Goal: Transaction & Acquisition: Purchase product/service

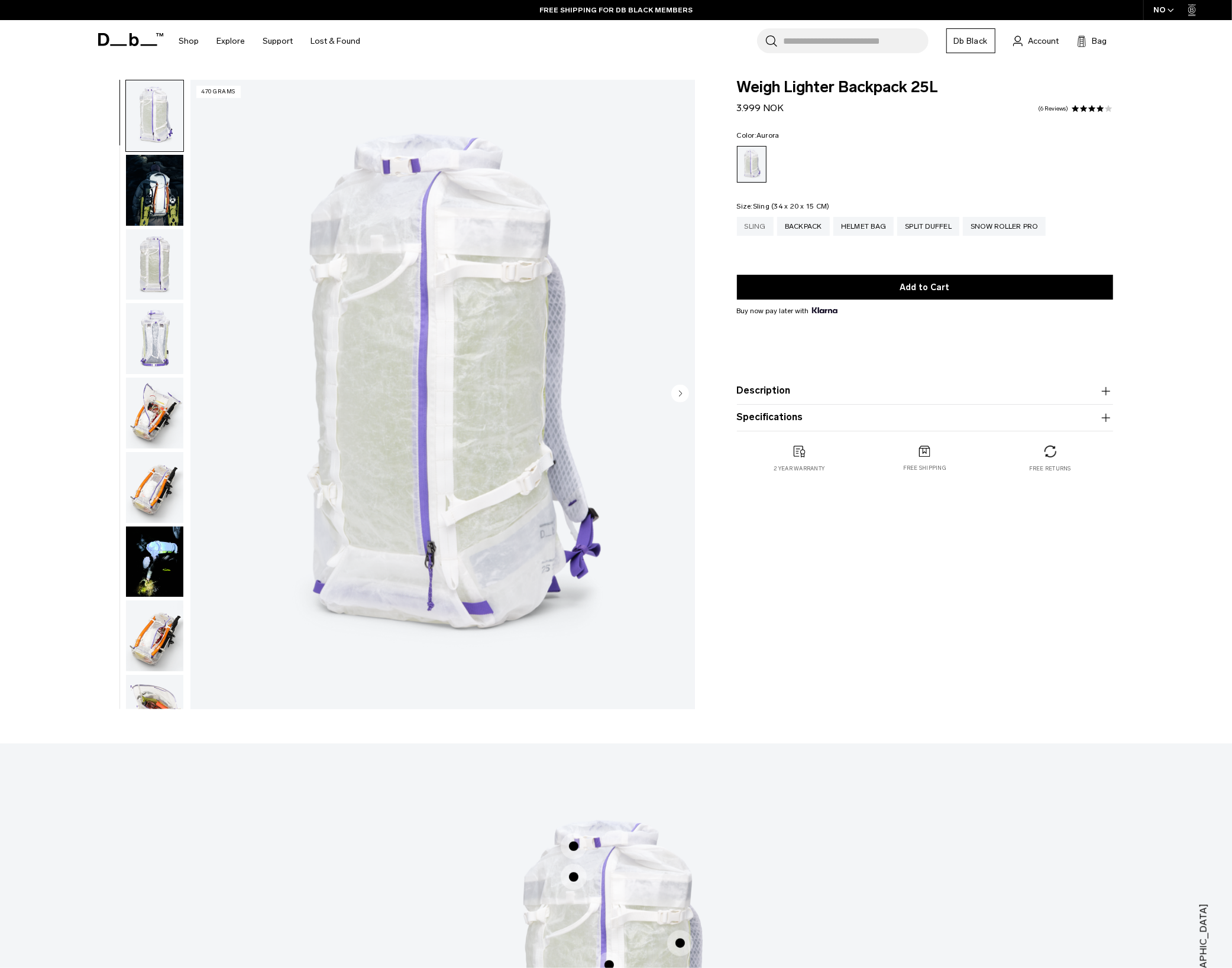
click at [765, 228] on div "Sling" at bounding box center [755, 226] width 37 height 19
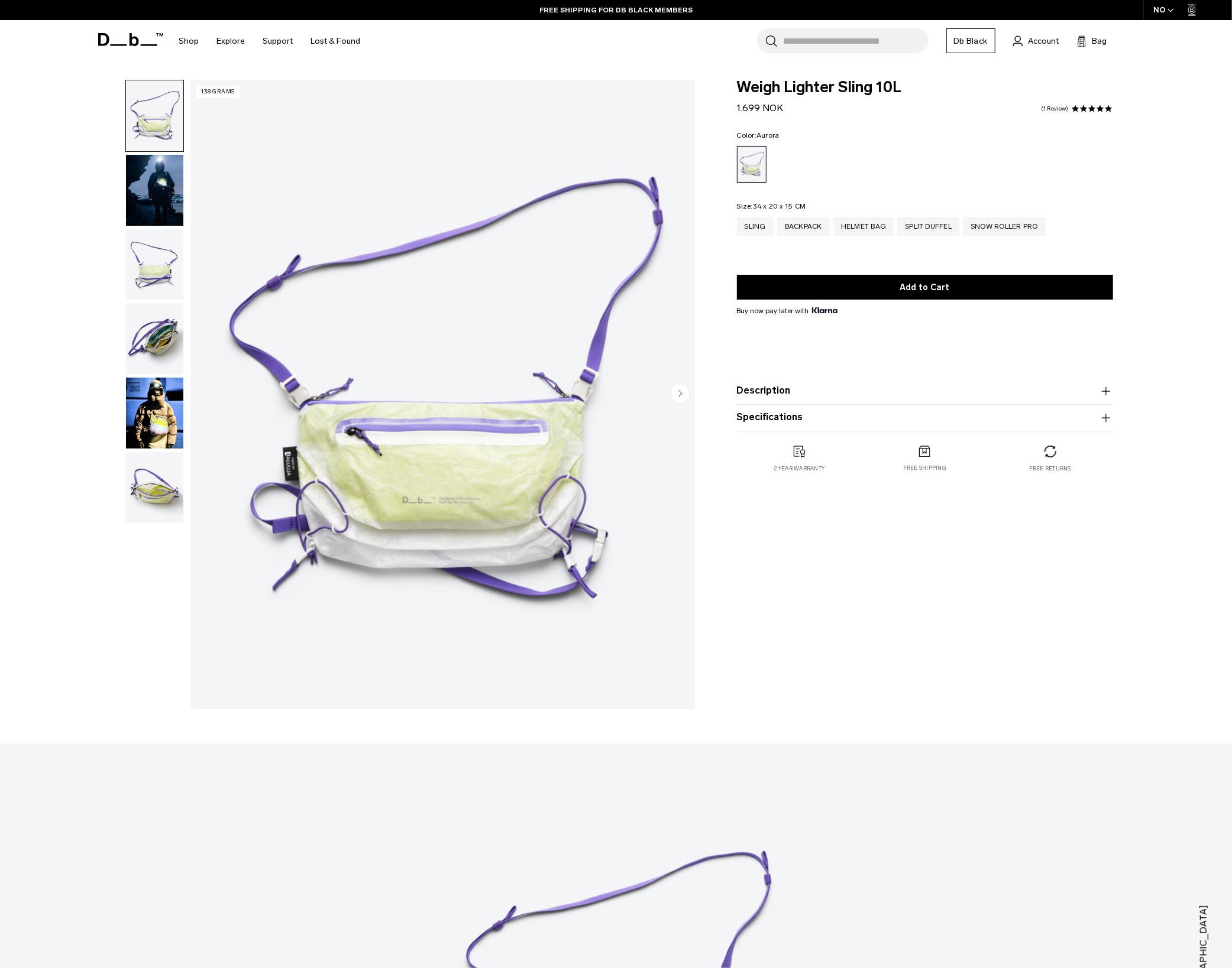
click at [150, 481] on img "button" at bounding box center [155, 488] width 57 height 71
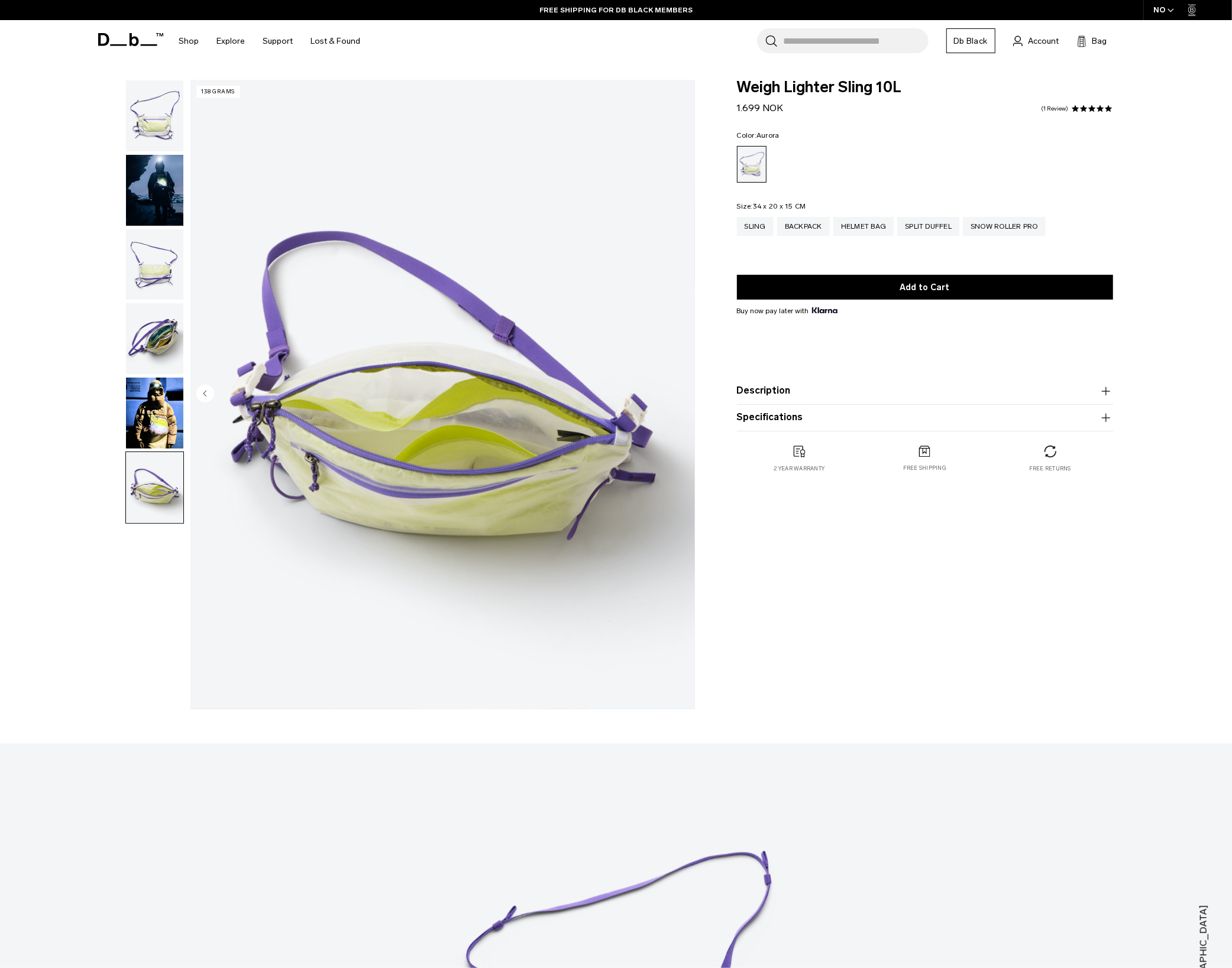
click at [151, 266] on img "button" at bounding box center [155, 265] width 57 height 71
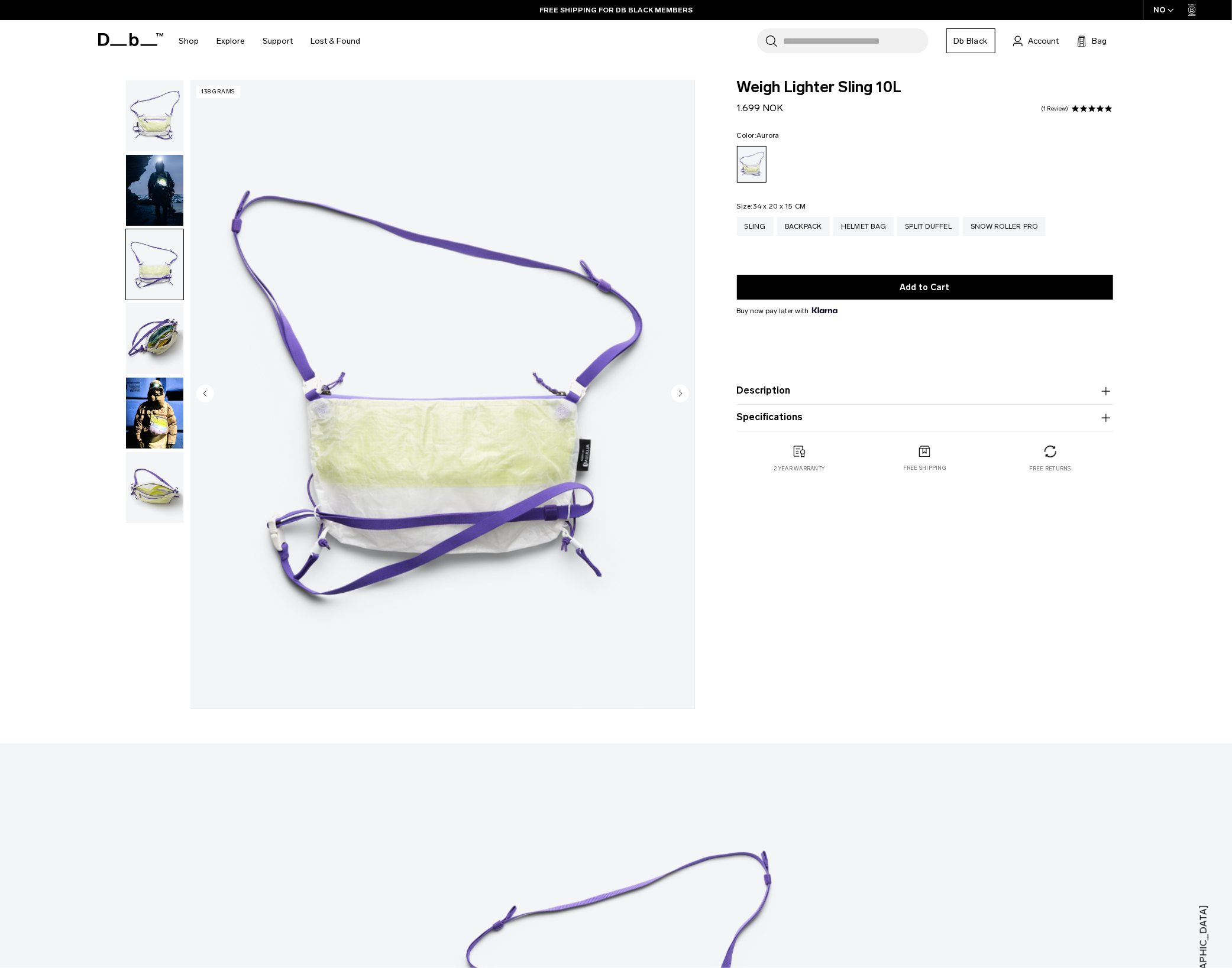
click at [160, 127] on img "button" at bounding box center [155, 116] width 57 height 71
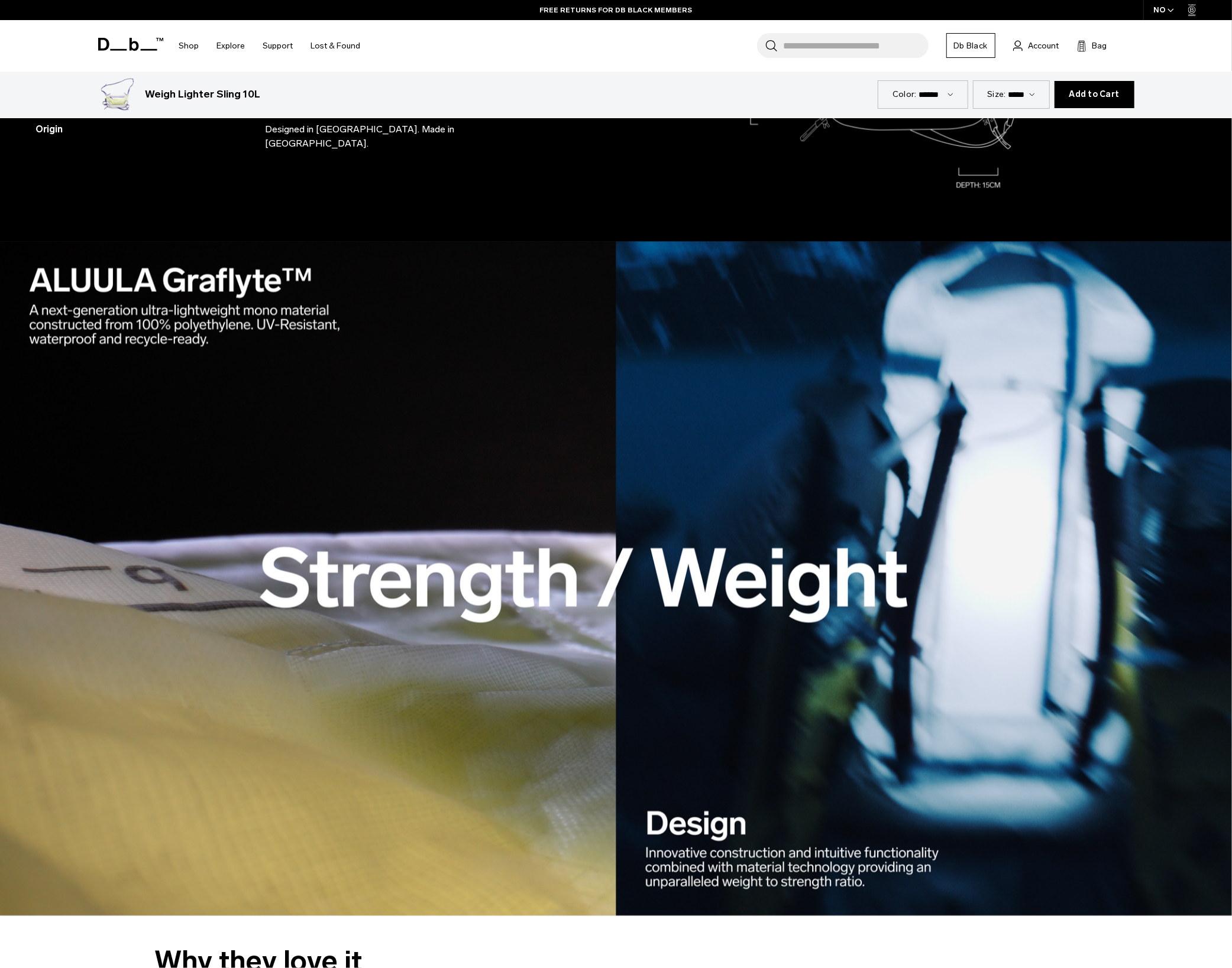
scroll to position [1972, 0]
